Goal: Task Accomplishment & Management: Complete application form

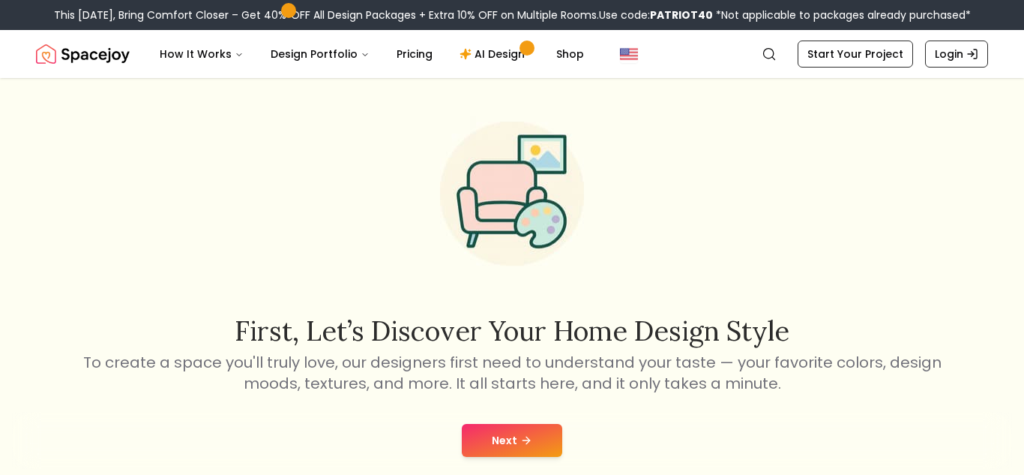
scroll to position [32, 0]
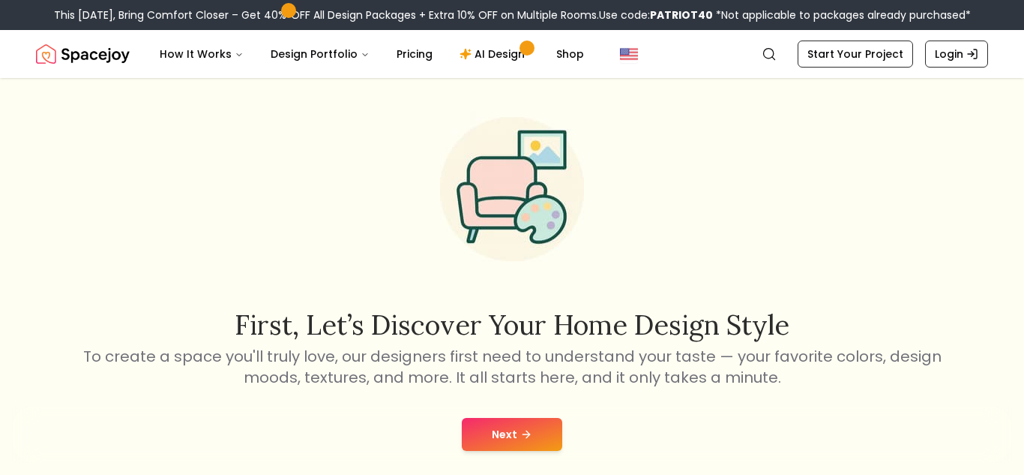
click at [518, 421] on button "Next" at bounding box center [512, 434] width 100 height 33
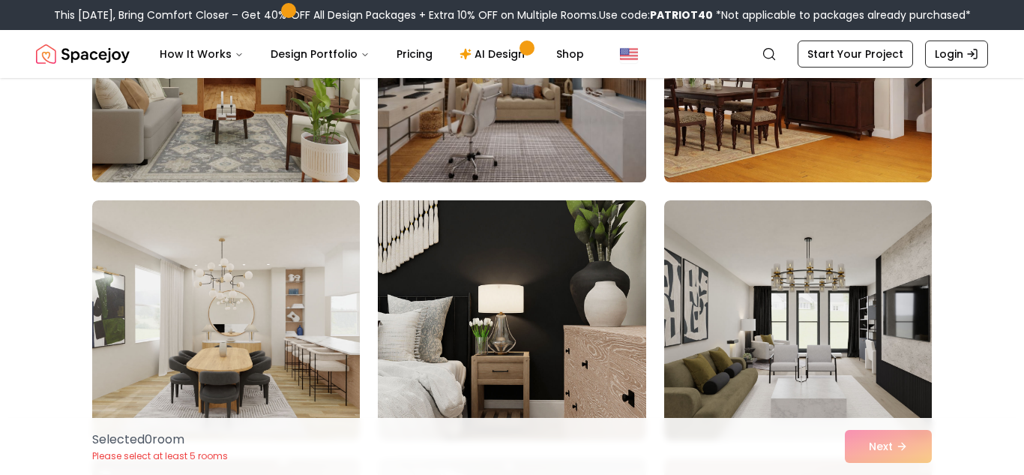
scroll to position [264, 0]
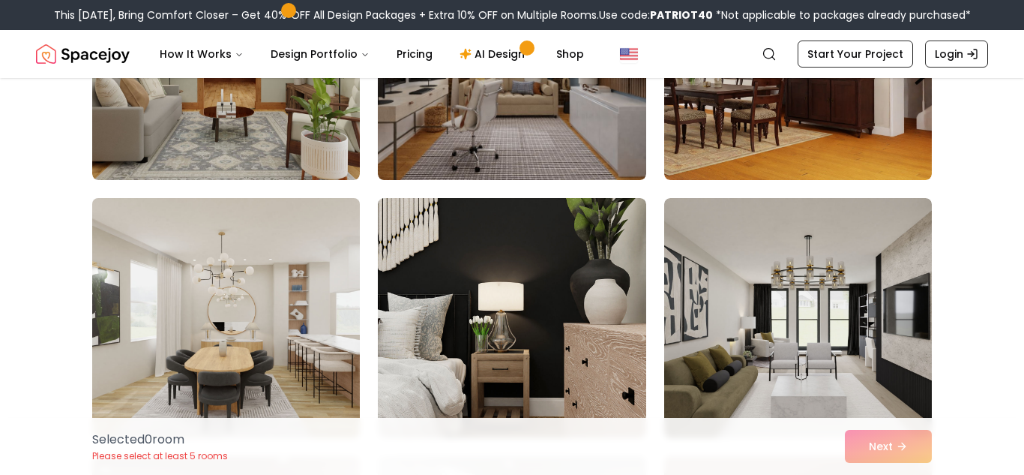
click at [304, 339] on img at bounding box center [225, 318] width 281 height 252
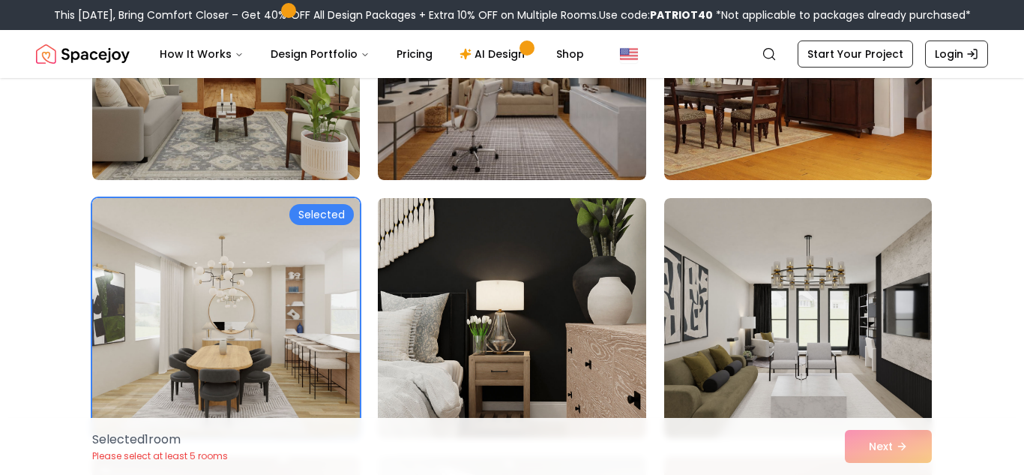
click at [532, 286] on img at bounding box center [511, 318] width 281 height 252
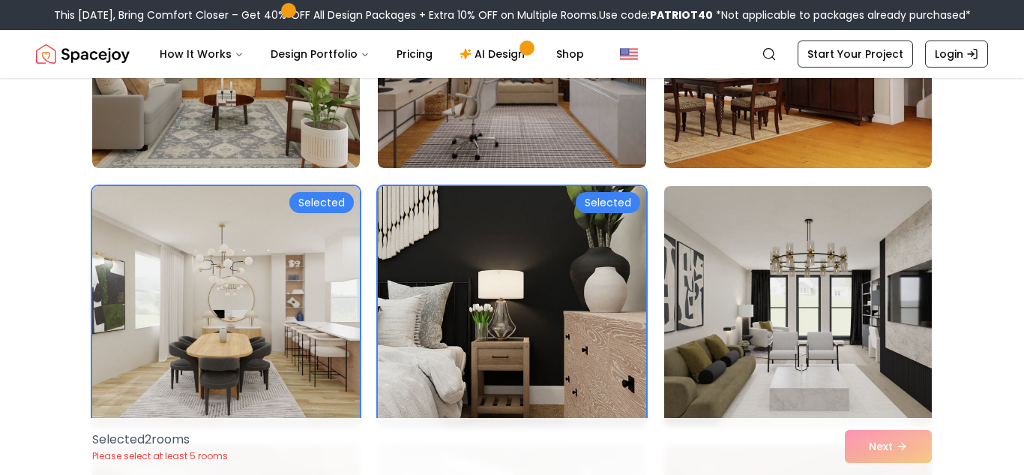
click at [838, 287] on img at bounding box center [798, 306] width 281 height 252
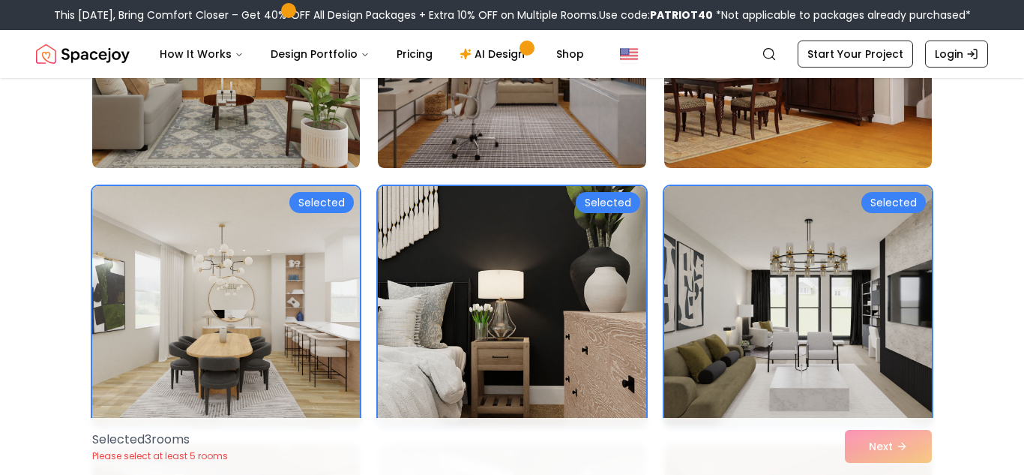
scroll to position [353, 0]
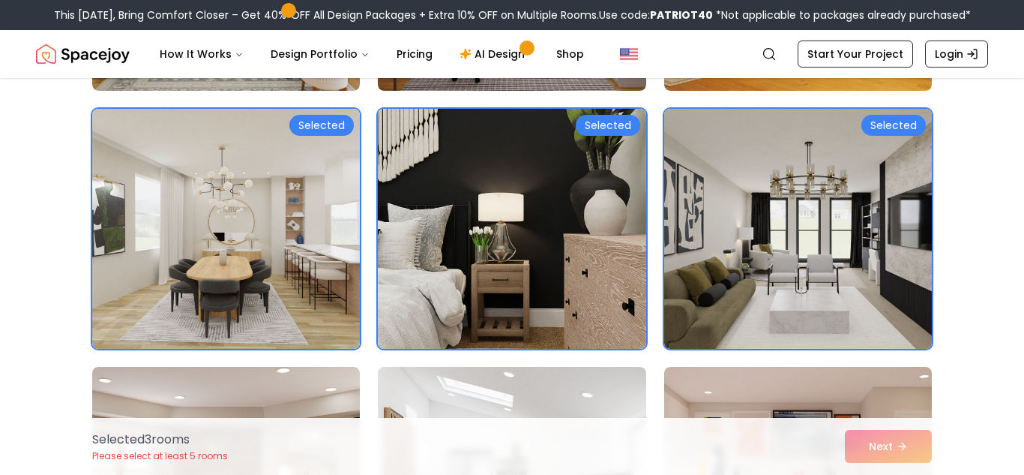
click at [838, 287] on img at bounding box center [798, 229] width 281 height 252
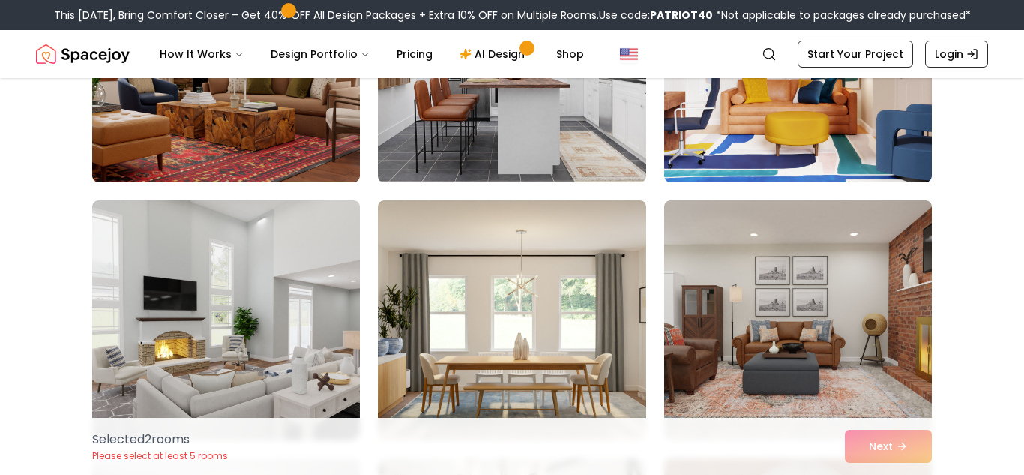
scroll to position [808, 0]
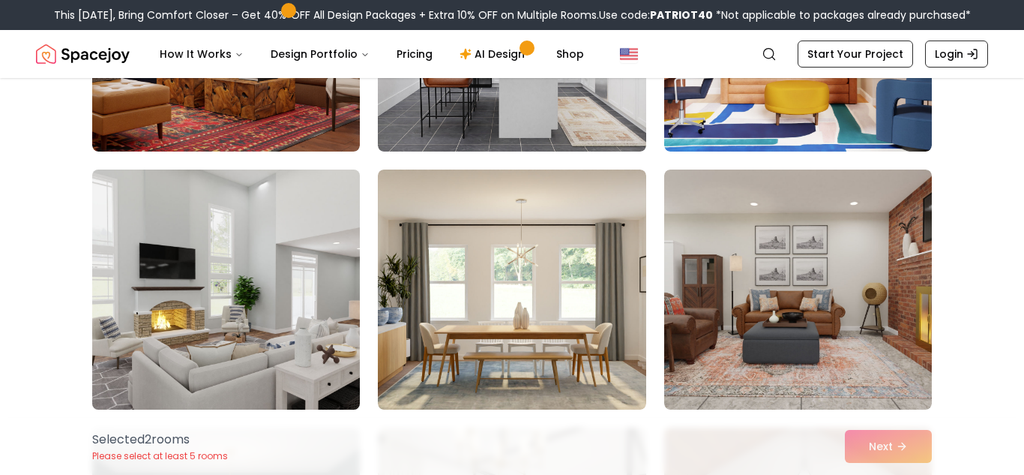
click at [208, 343] on img at bounding box center [225, 289] width 281 height 252
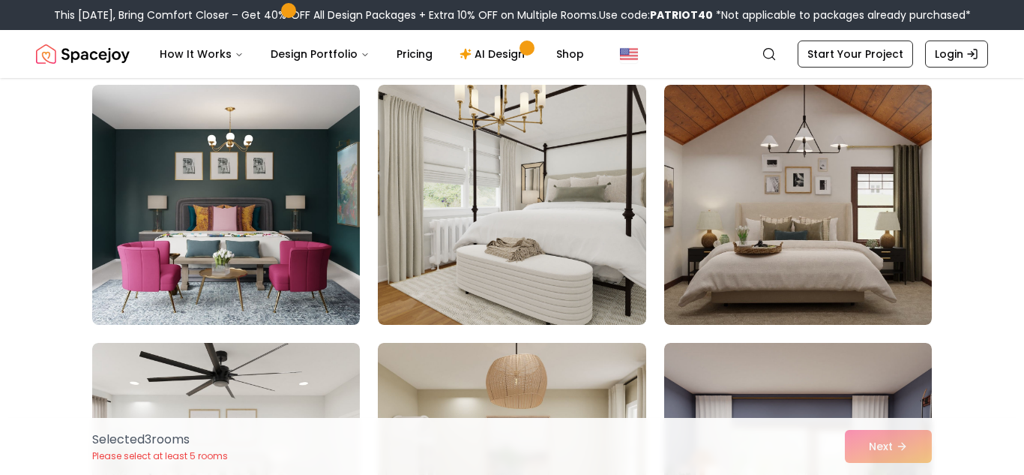
scroll to position [1156, 0]
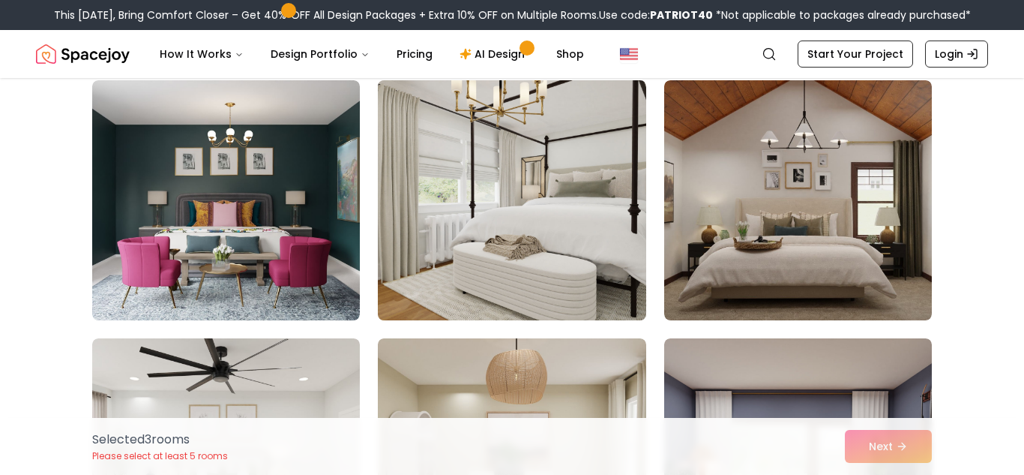
click at [515, 172] on img at bounding box center [511, 200] width 281 height 252
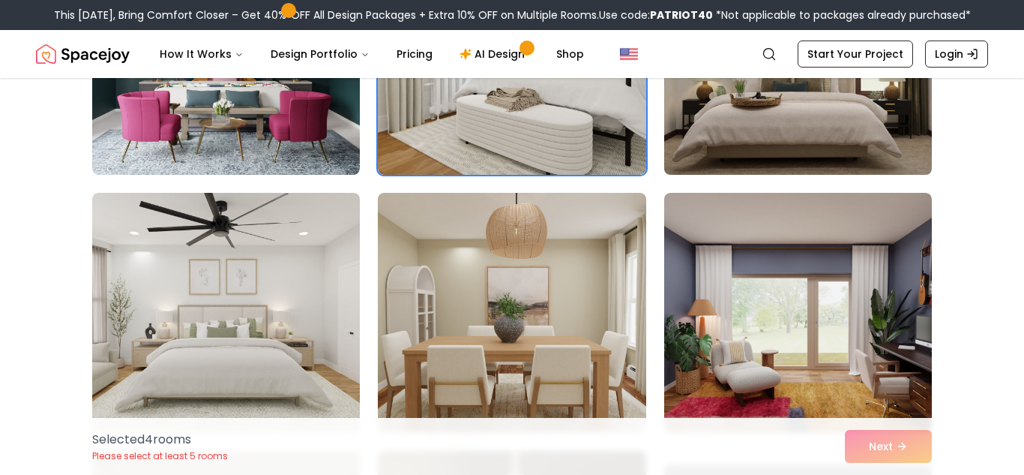
scroll to position [1303, 0]
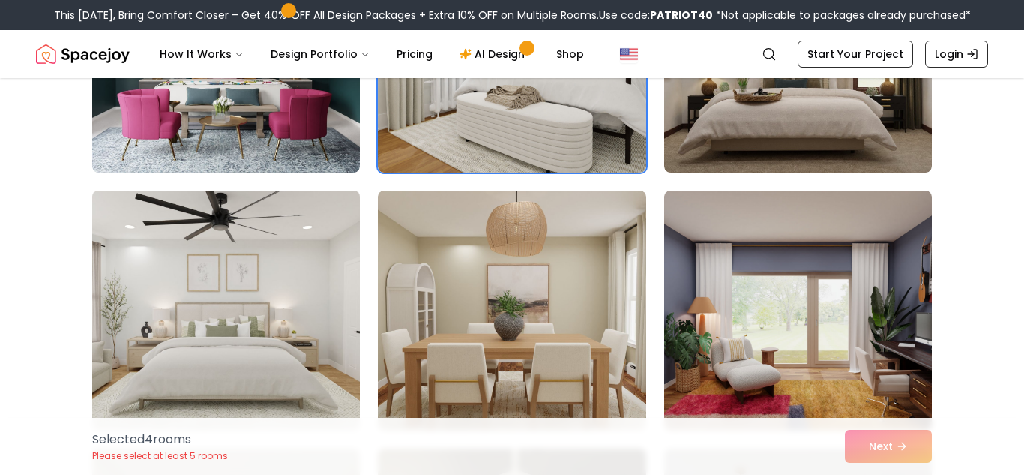
click at [292, 303] on img at bounding box center [225, 310] width 281 height 252
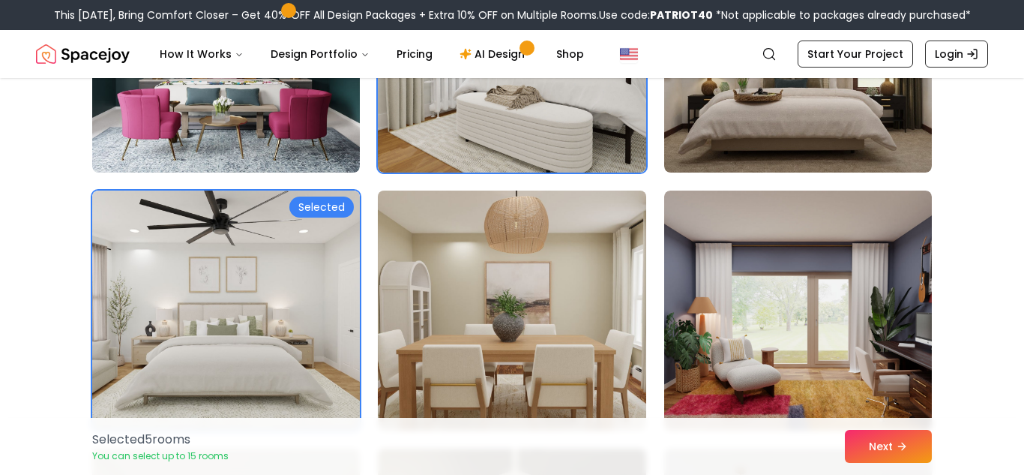
click at [493, 299] on img at bounding box center [511, 310] width 281 height 252
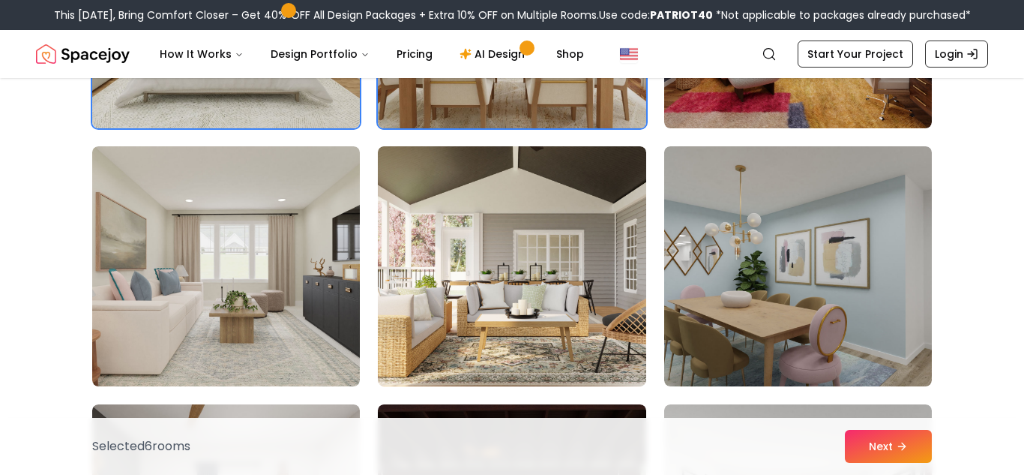
scroll to position [1606, 0]
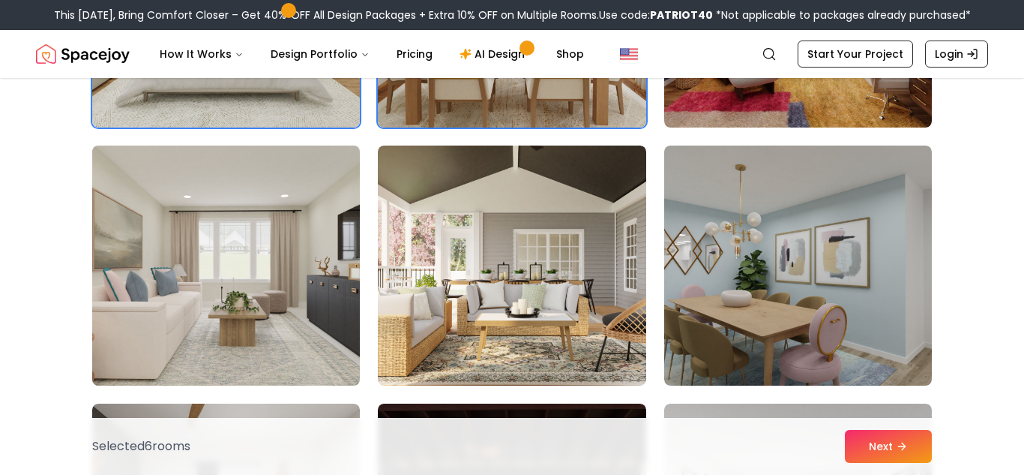
click at [166, 319] on img at bounding box center [225, 265] width 281 height 252
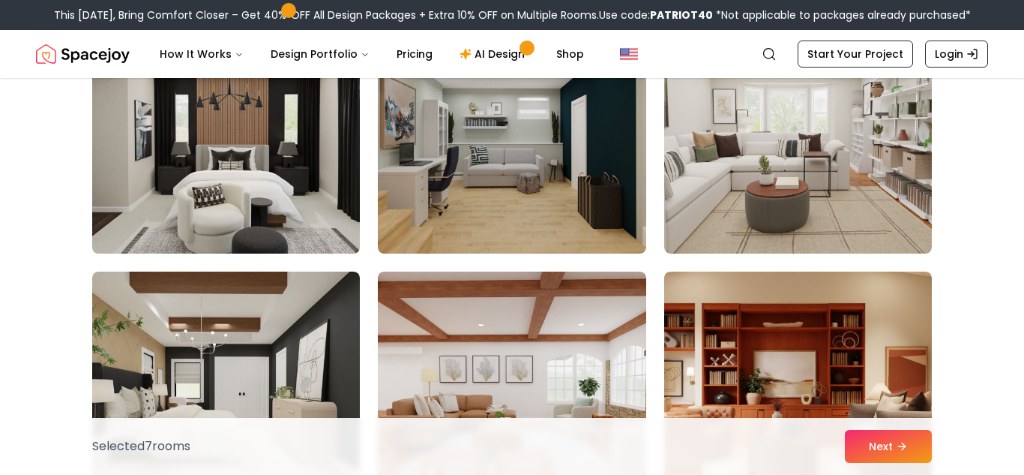
scroll to position [2511, 0]
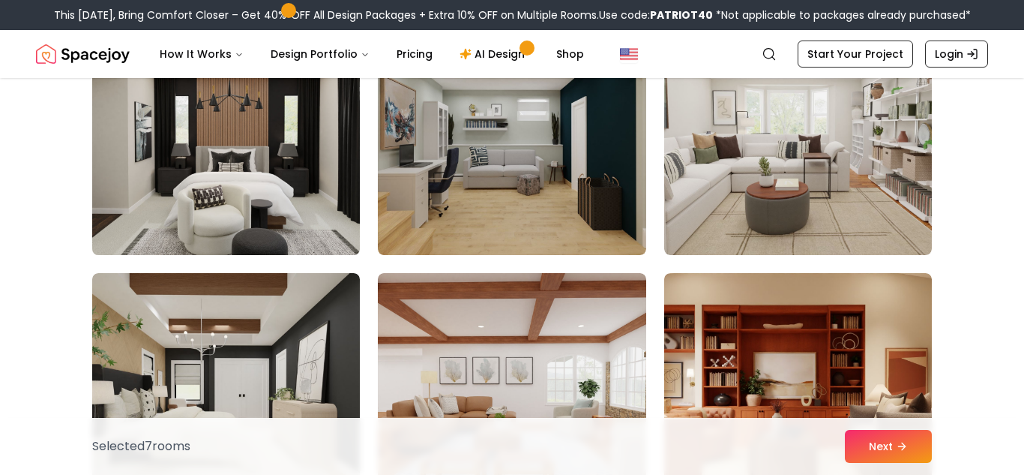
click at [264, 244] on img at bounding box center [225, 135] width 281 height 252
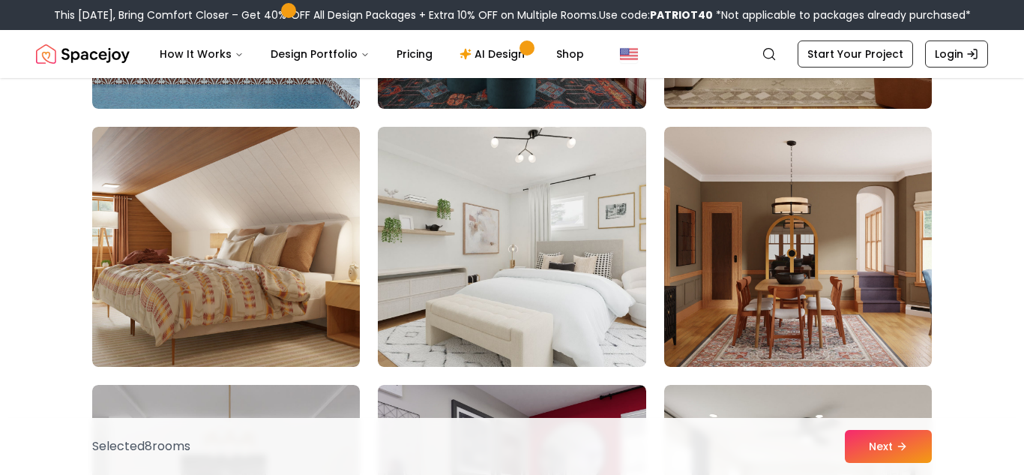
scroll to position [4459, 0]
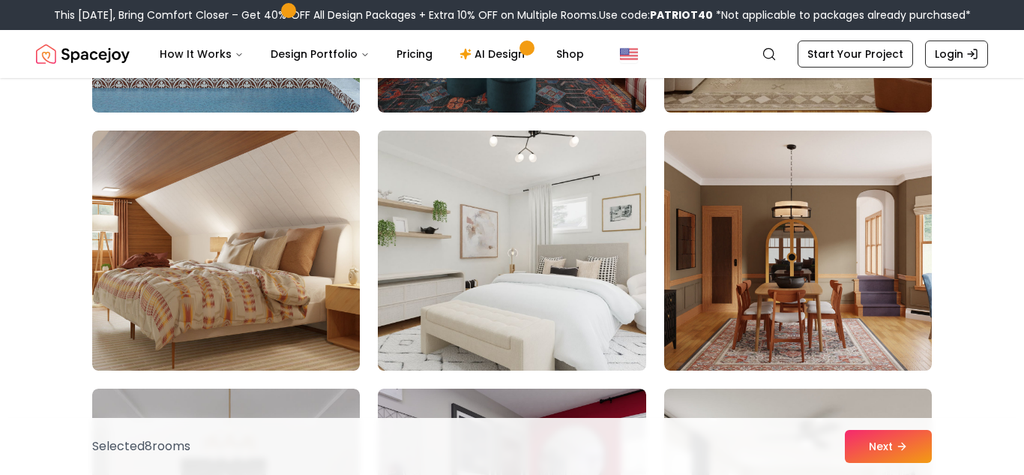
click at [570, 258] on img at bounding box center [511, 250] width 281 height 252
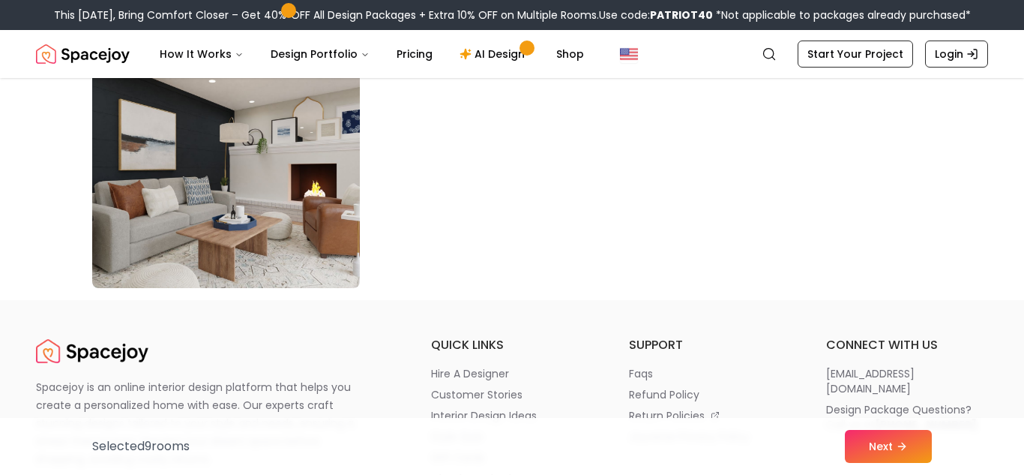
scroll to position [8669, 0]
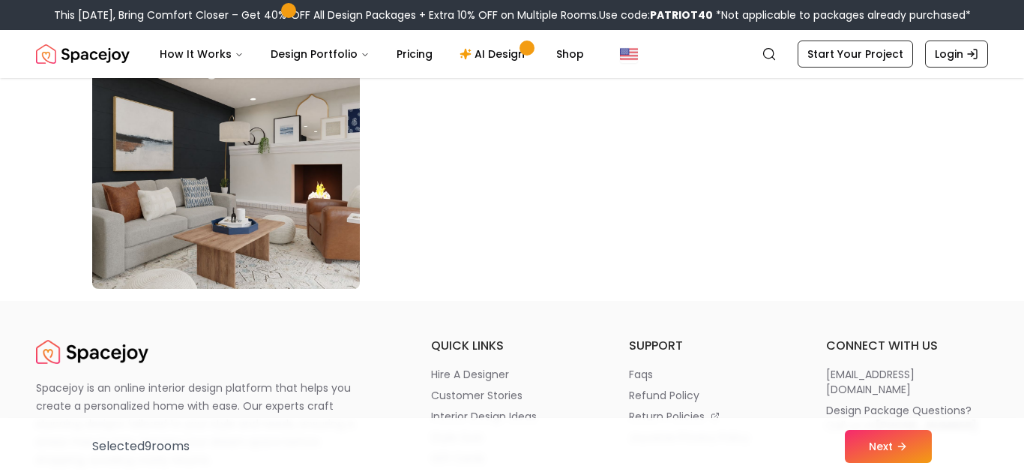
click at [199, 181] on img at bounding box center [225, 169] width 281 height 252
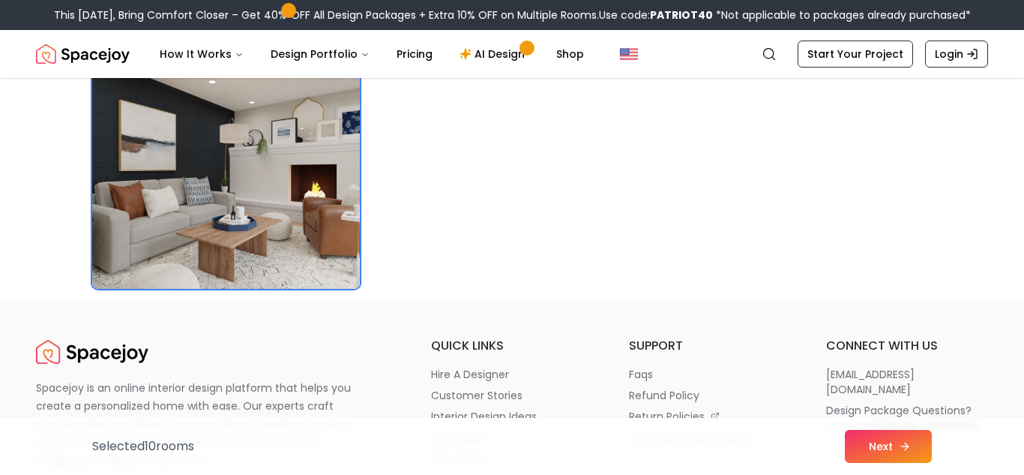
click at [879, 451] on button "Next" at bounding box center [888, 446] width 87 height 33
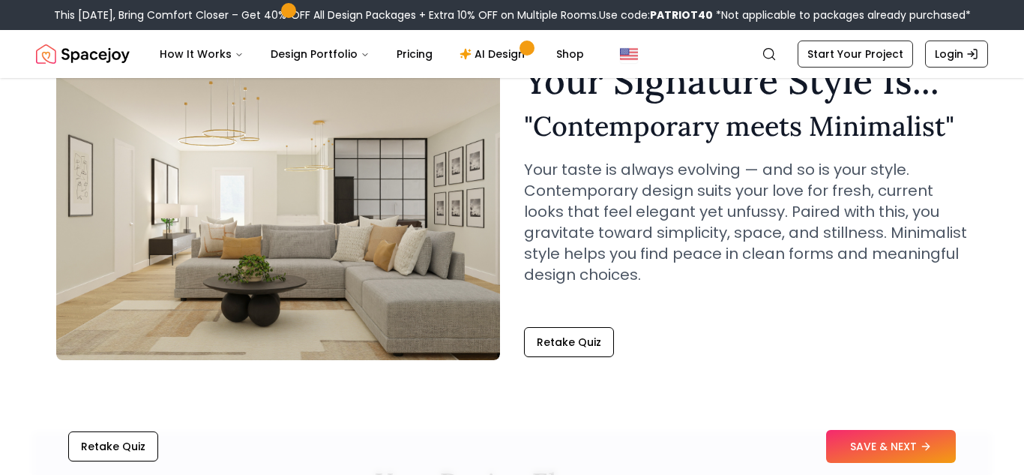
scroll to position [85, 0]
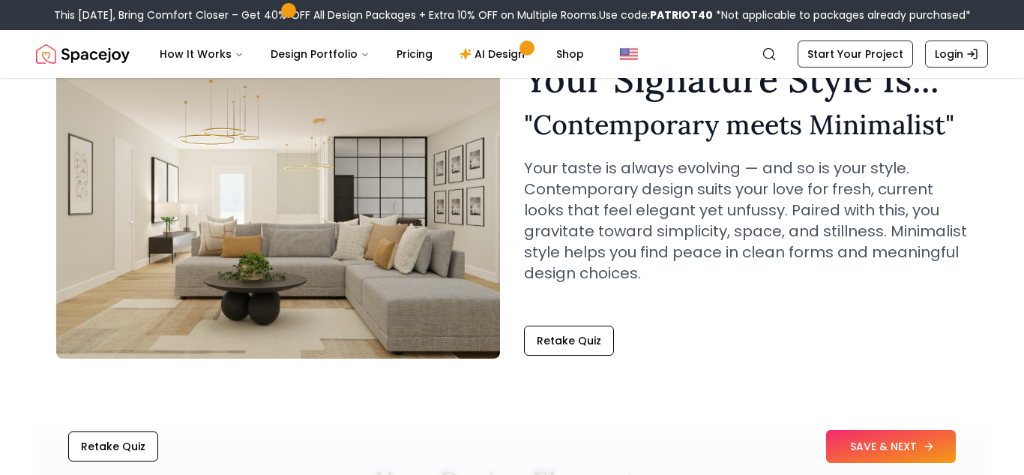
click at [865, 430] on button "SAVE & NEXT" at bounding box center [891, 446] width 130 height 33
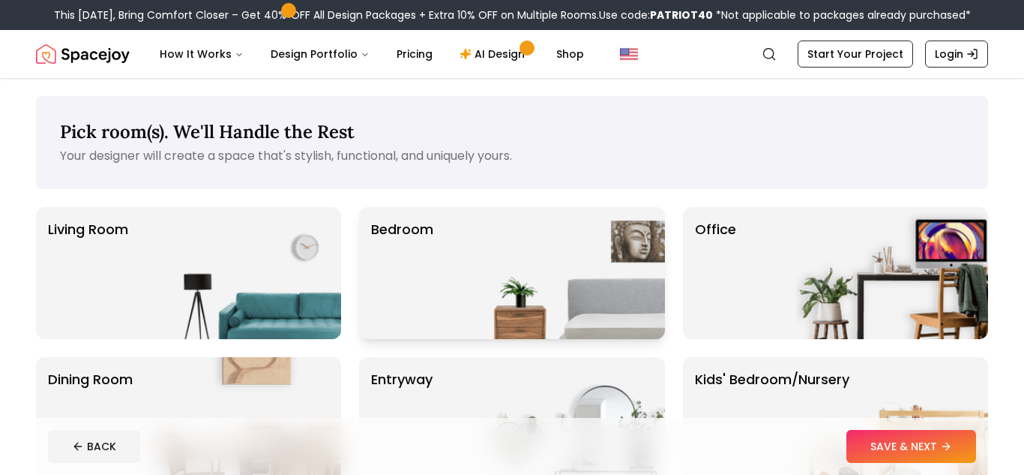
click at [547, 245] on img at bounding box center [569, 273] width 192 height 132
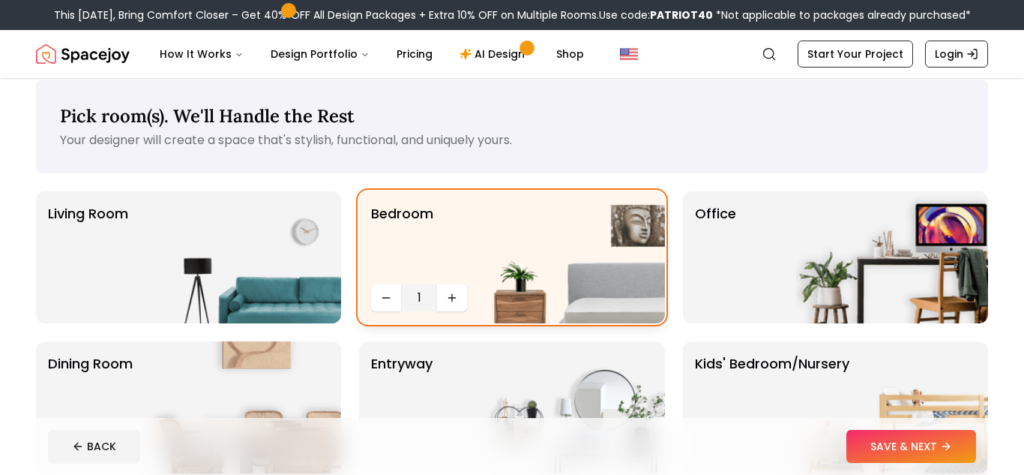
scroll to position [14, 0]
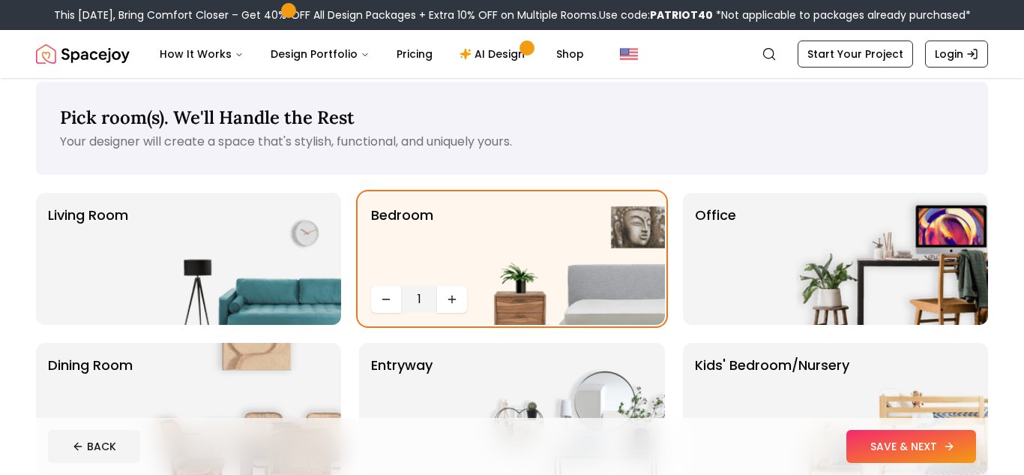
click at [946, 449] on icon at bounding box center [949, 446] width 12 height 12
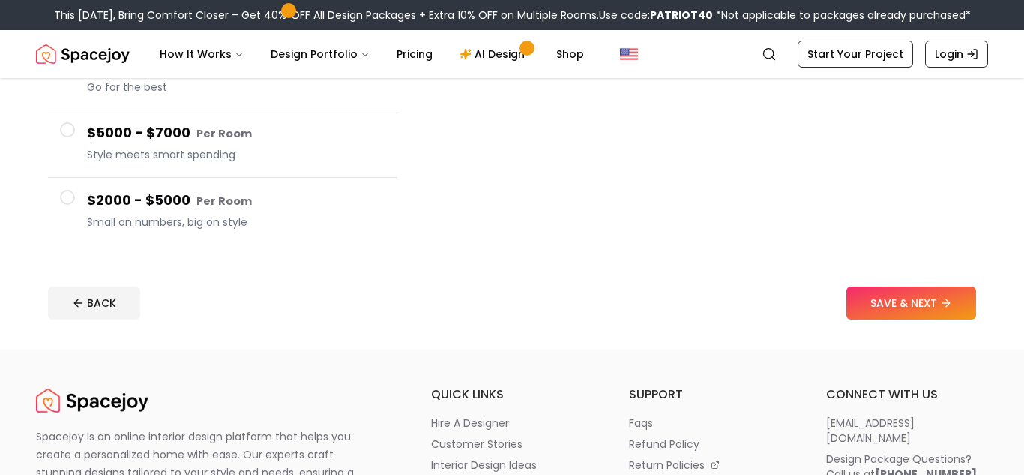
scroll to position [328, 0]
click at [330, 200] on h4 "$2000 - $5000 Per Room" at bounding box center [236, 201] width 298 height 22
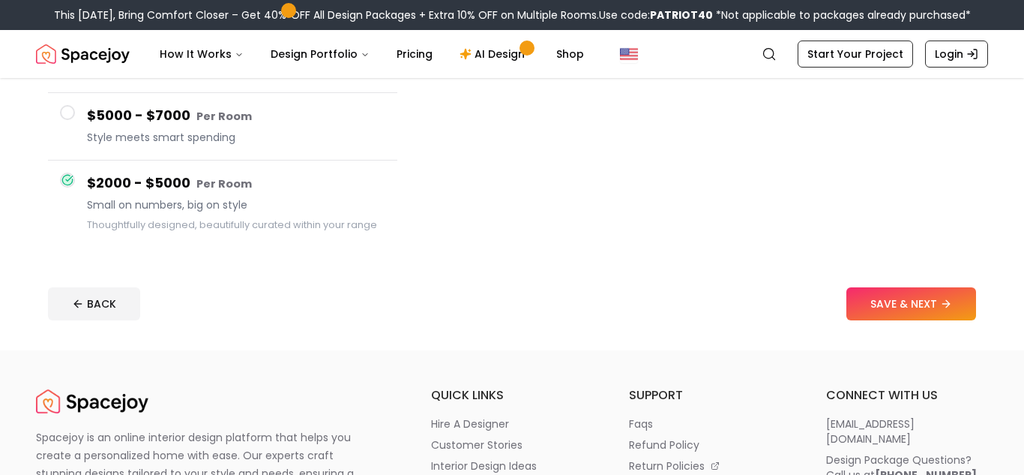
scroll to position [310, 0]
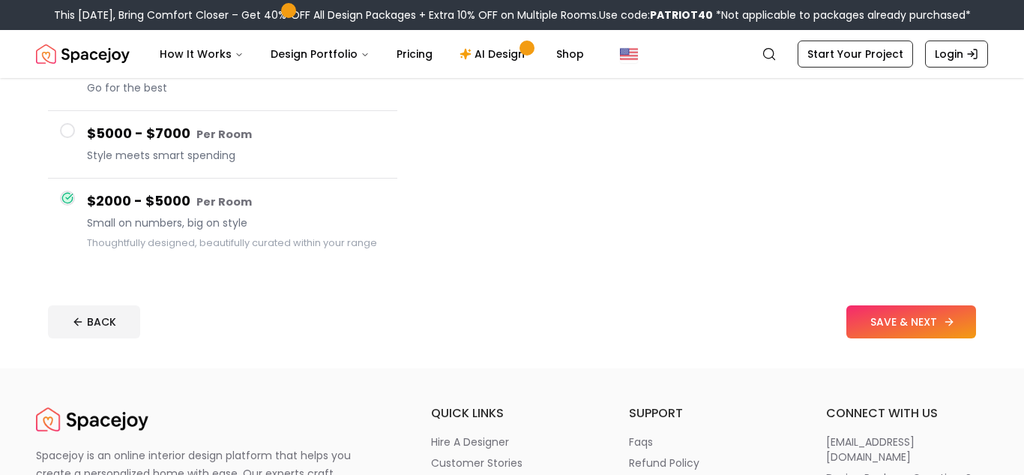
click at [916, 322] on button "SAVE & NEXT" at bounding box center [912, 321] width 130 height 33
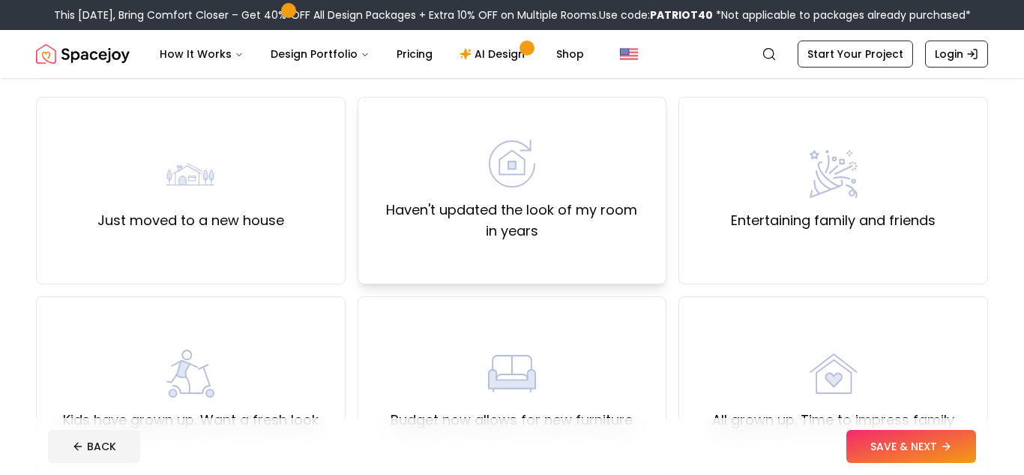
scroll to position [111, 0]
click at [562, 157] on div "Haven't updated the look of my room in years" at bounding box center [512, 190] width 284 height 102
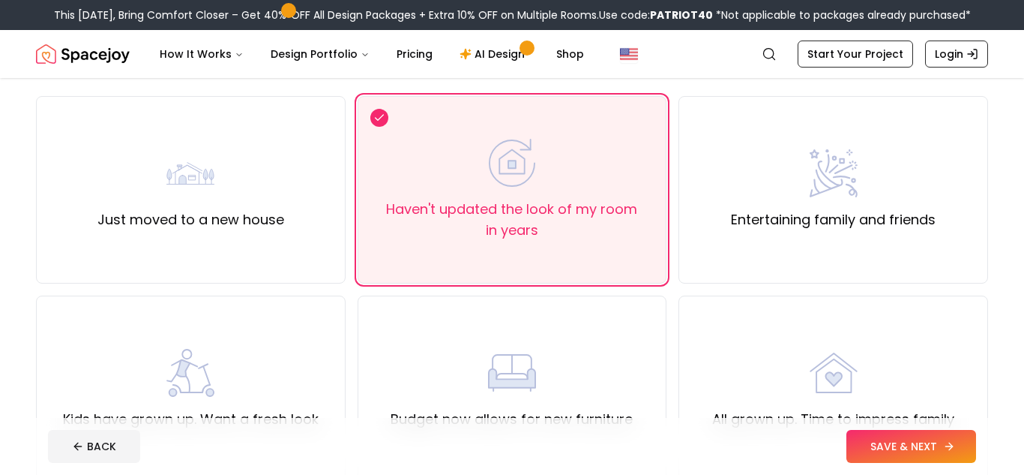
click at [909, 442] on button "SAVE & NEXT" at bounding box center [912, 446] width 130 height 33
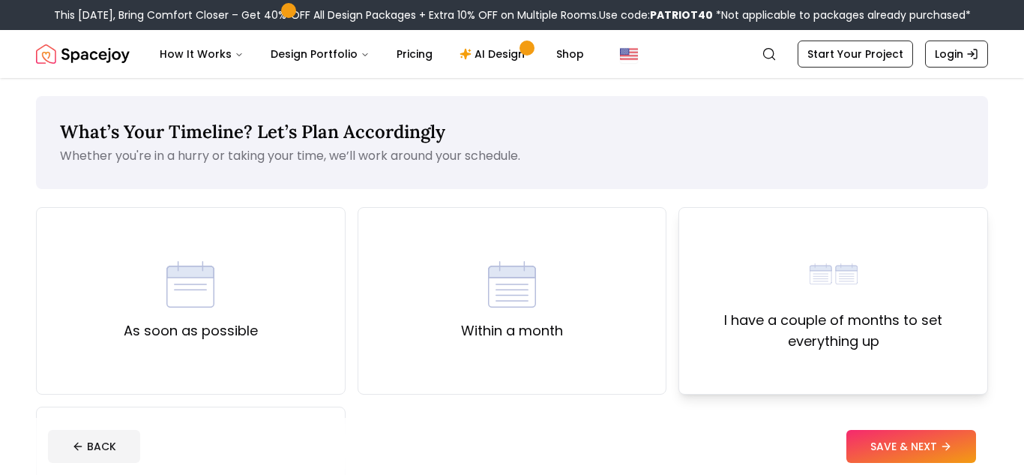
click at [769, 298] on div "I have a couple of months to set everything up" at bounding box center [833, 301] width 284 height 102
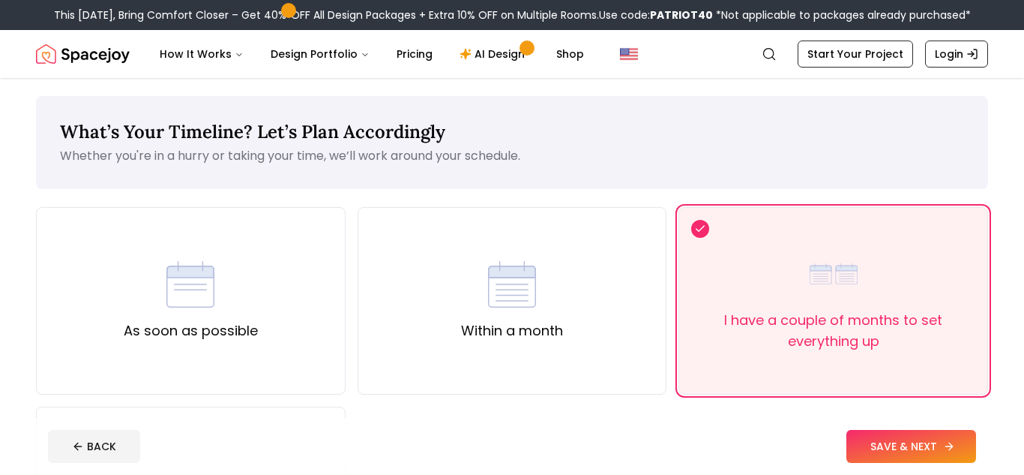
click at [906, 438] on button "SAVE & NEXT" at bounding box center [912, 446] width 130 height 33
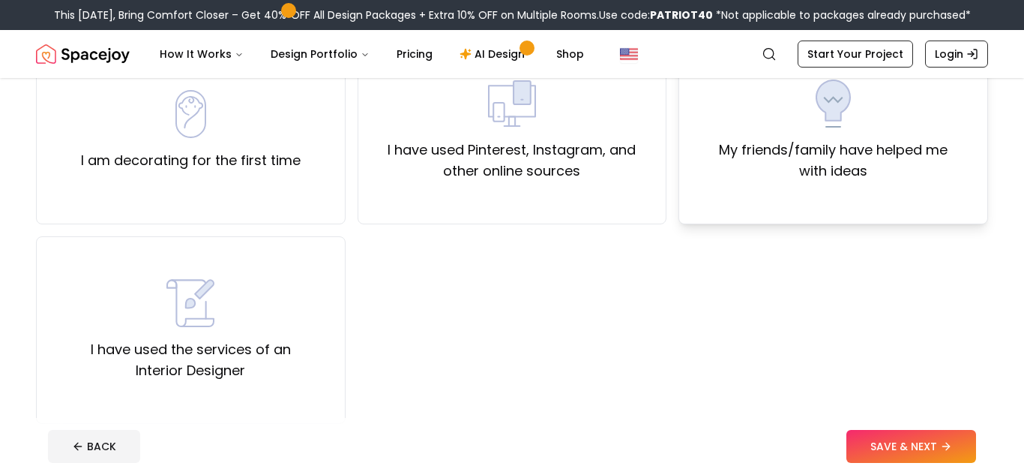
scroll to position [173, 0]
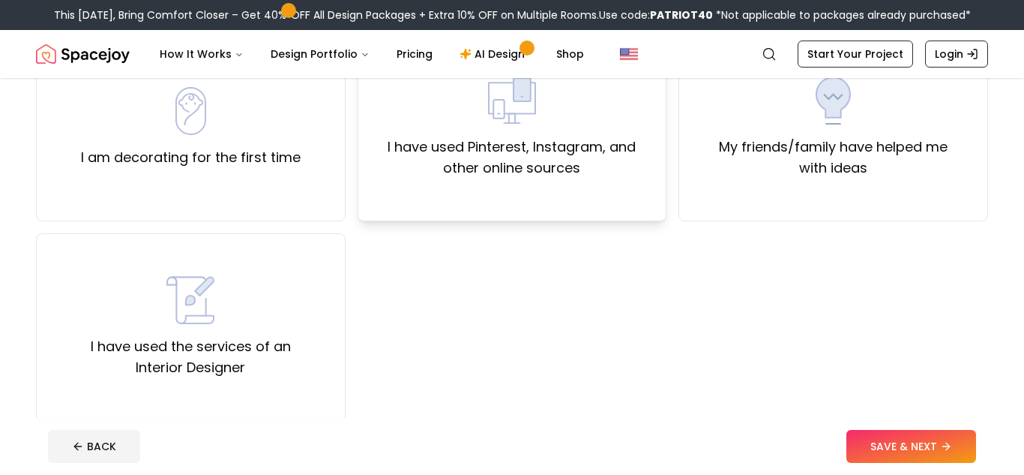
click at [492, 154] on label "I have used Pinterest, Instagram, and other online sources" at bounding box center [512, 157] width 284 height 42
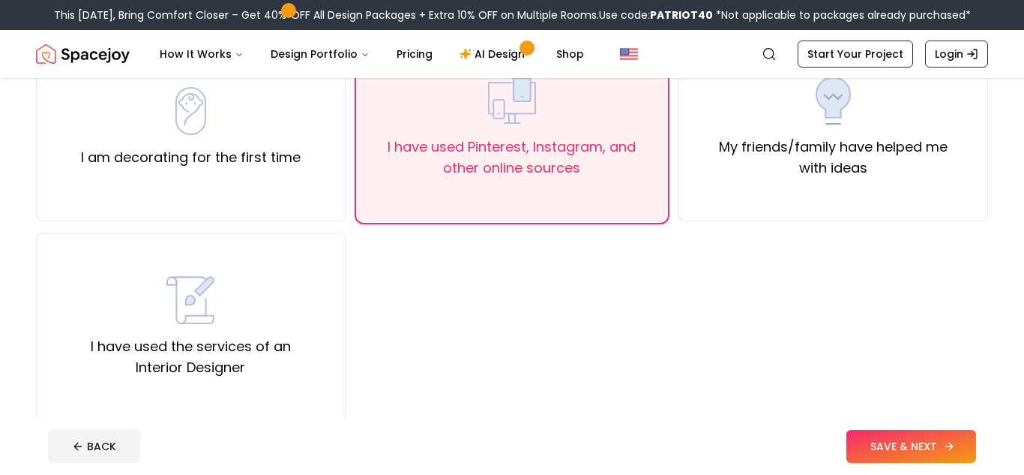
click at [857, 454] on button "SAVE & NEXT" at bounding box center [912, 446] width 130 height 33
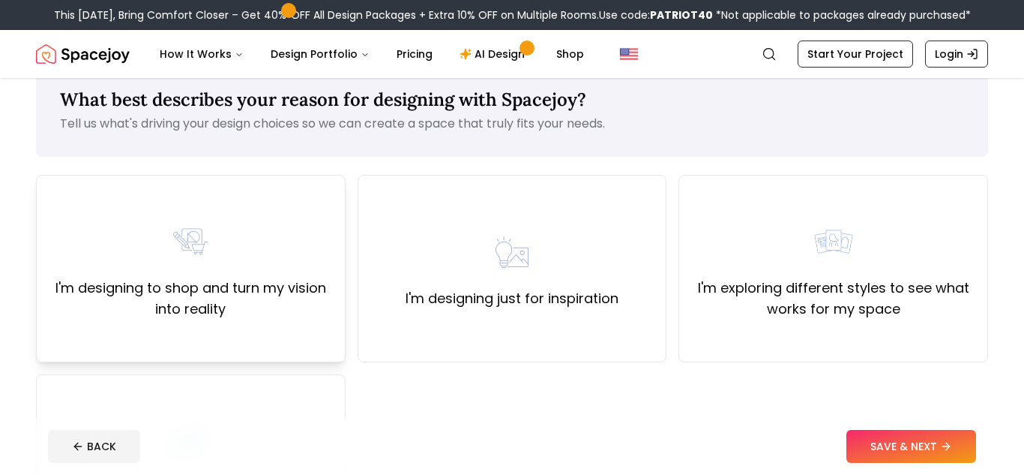
scroll to position [35, 0]
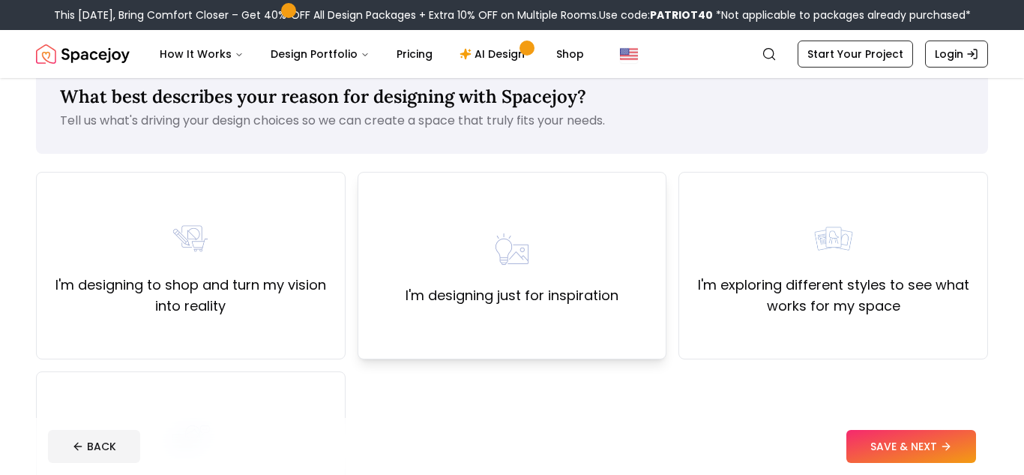
click at [536, 290] on label "I'm designing just for inspiration" at bounding box center [512, 295] width 213 height 21
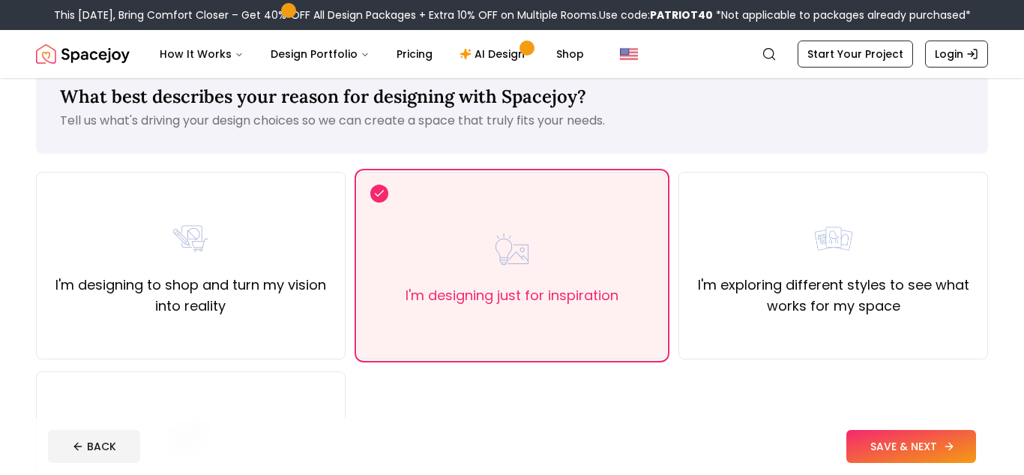
click at [871, 442] on button "SAVE & NEXT" at bounding box center [912, 446] width 130 height 33
